Goal: Navigation & Orientation: Find specific page/section

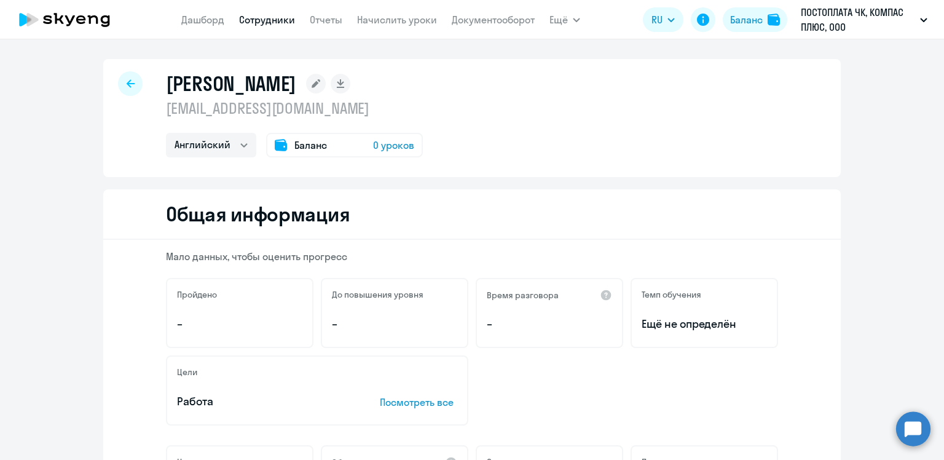
select select "english"
click at [908, 423] on circle at bounding box center [913, 428] width 34 height 34
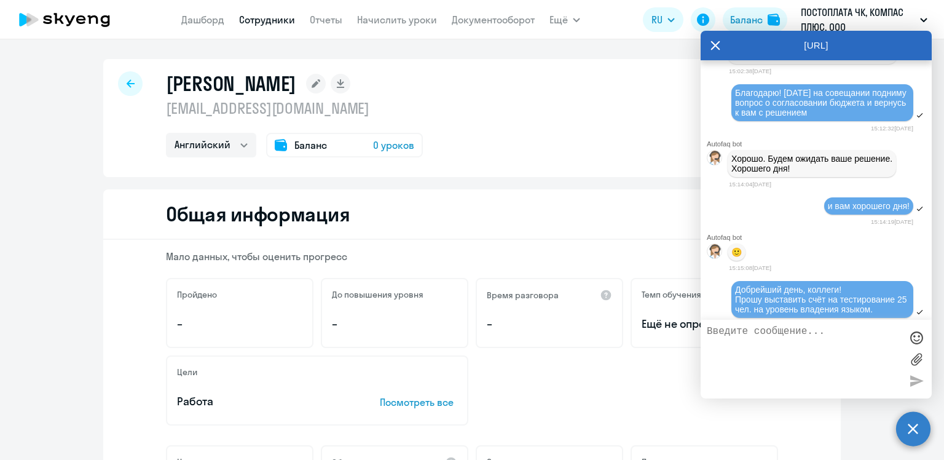
scroll to position [7963, 0]
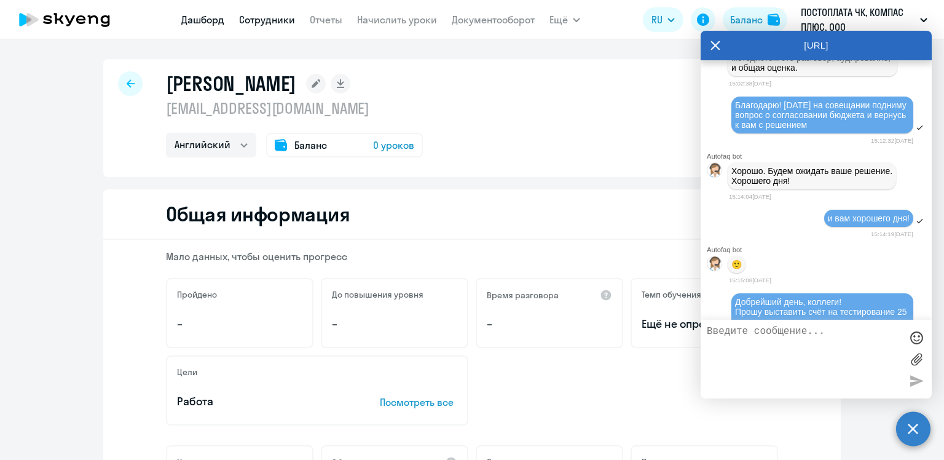
click at [200, 17] on link "Дашборд" at bounding box center [202, 20] width 43 height 12
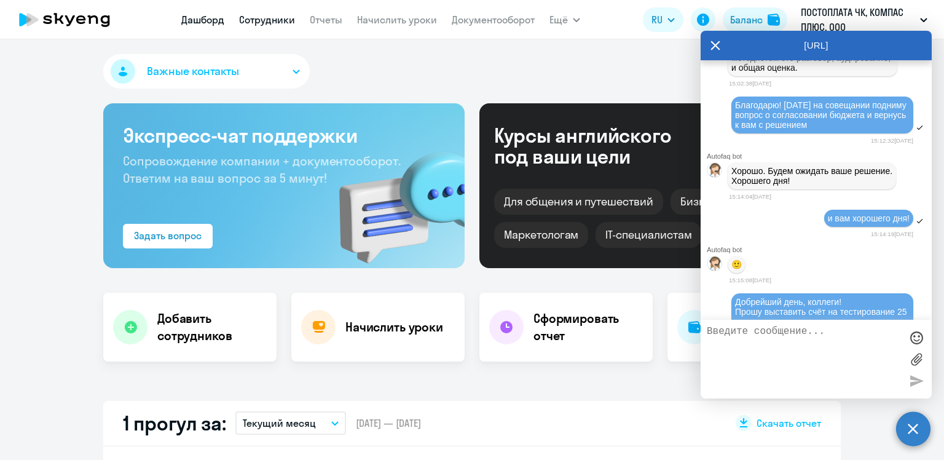
click at [274, 20] on link "Сотрудники" at bounding box center [267, 20] width 56 height 12
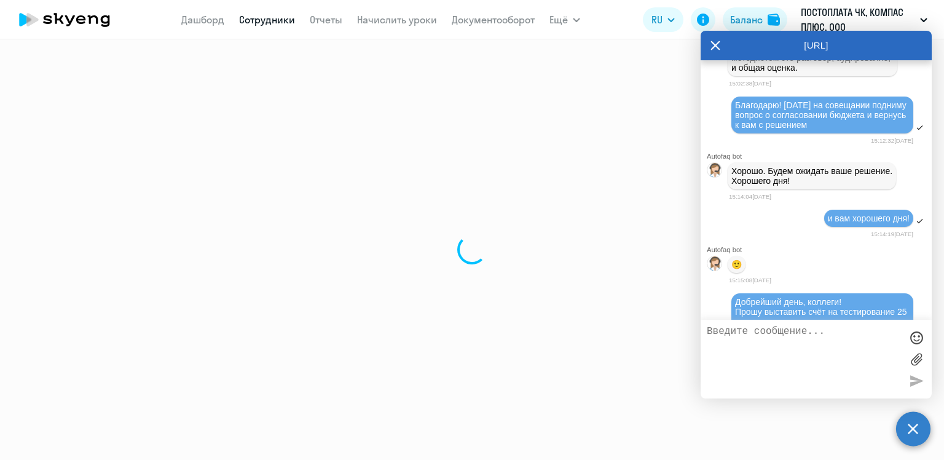
select select "30"
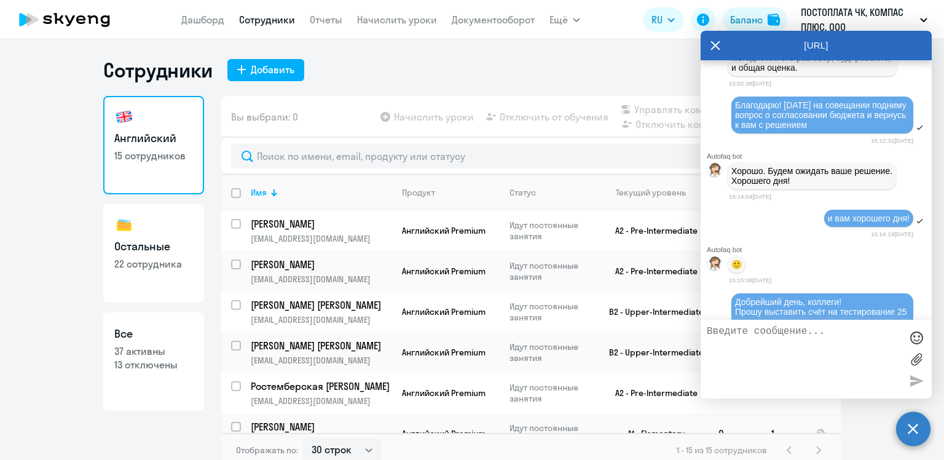
click at [133, 266] on p "22 сотрудника" at bounding box center [153, 264] width 79 height 14
select select "30"
